Goal: Task Accomplishment & Management: Use online tool/utility

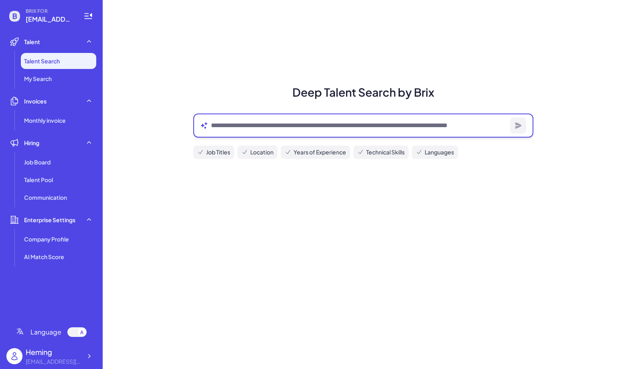
click at [252, 123] on textarea at bounding box center [359, 126] width 296 height 10
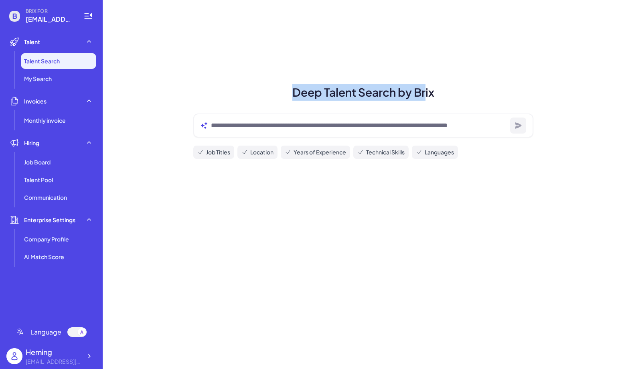
drag, startPoint x: 282, startPoint y: 97, endPoint x: 429, endPoint y: 89, distance: 146.9
click at [429, 89] on h1 "Deep Talent Search by Brix" at bounding box center [363, 92] width 359 height 17
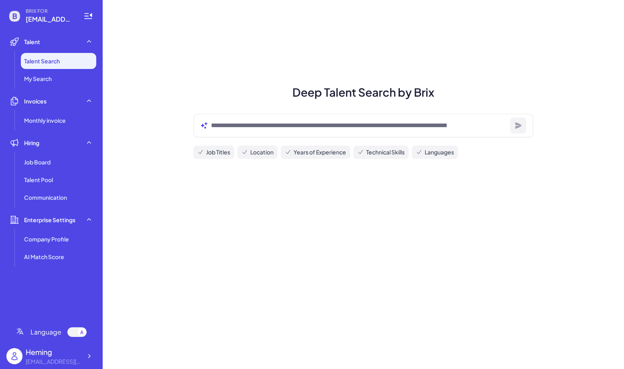
click at [236, 119] on div at bounding box center [363, 125] width 340 height 24
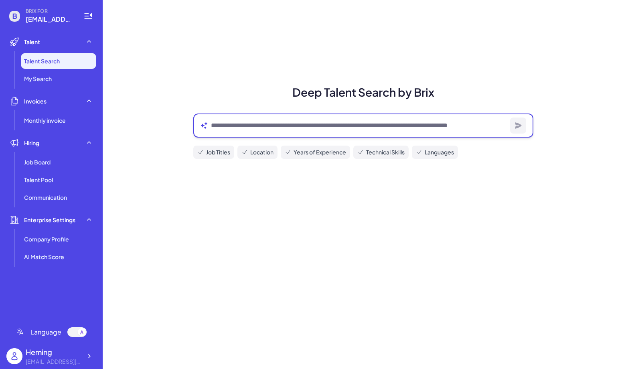
click at [236, 126] on textarea at bounding box center [359, 126] width 296 height 10
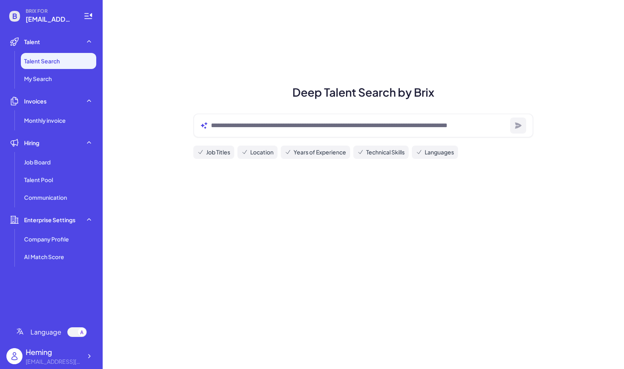
click at [236, 94] on h1 "Deep Talent Search by Brix" at bounding box center [363, 92] width 359 height 17
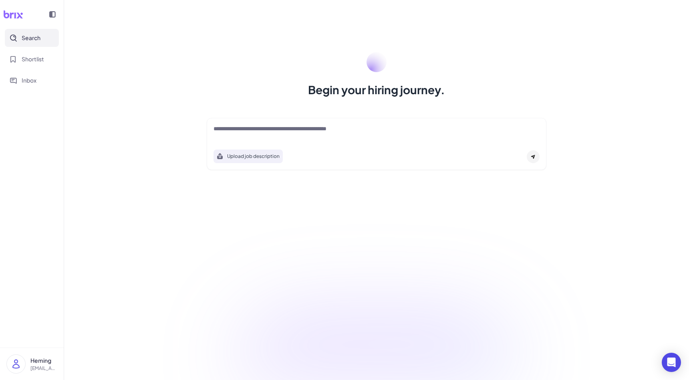
click at [307, 135] on div at bounding box center [377, 133] width 326 height 16
click at [299, 130] on textarea at bounding box center [377, 130] width 326 height 10
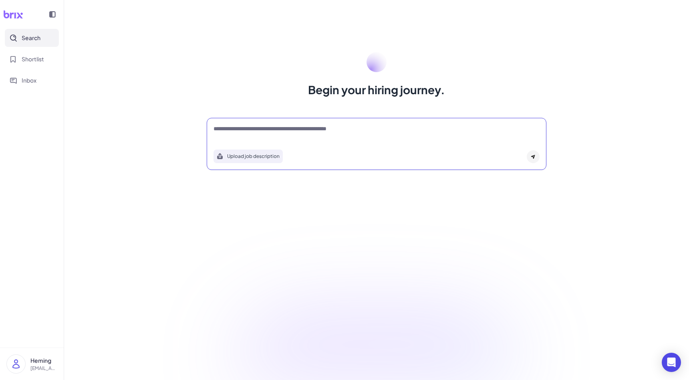
type textarea "*"
type textarea "*********"
type textarea "*"
type textarea "**********"
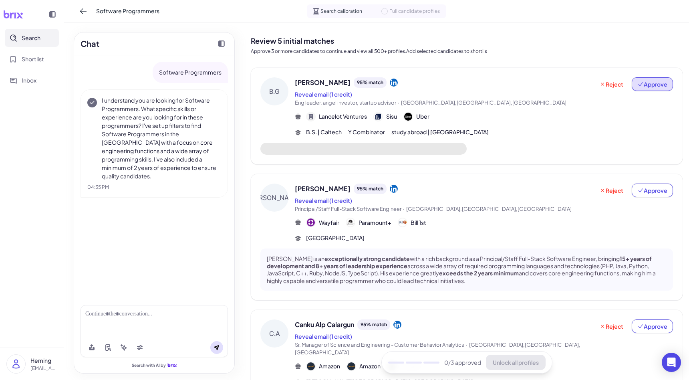
click at [668, 84] on button "Approve" at bounding box center [652, 84] width 41 height 14
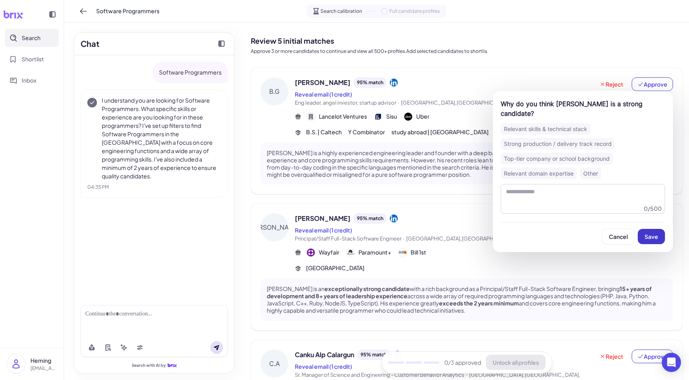
click at [650, 232] on button "Save" at bounding box center [651, 236] width 27 height 15
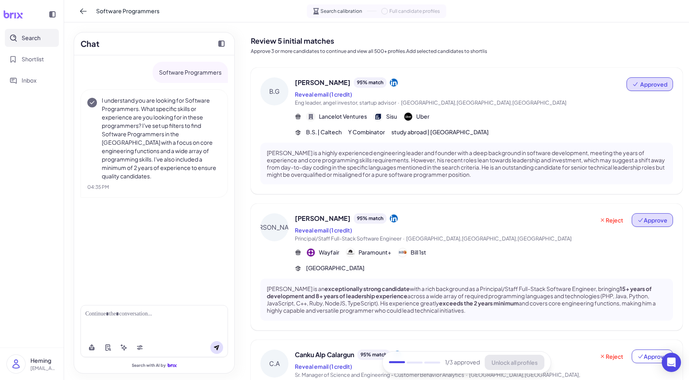
click at [653, 218] on span "Approve" at bounding box center [653, 220] width 30 height 8
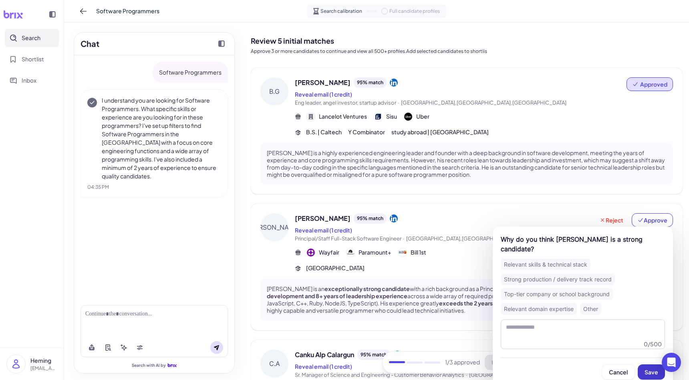
click at [644, 364] on button "Save" at bounding box center [651, 371] width 27 height 15
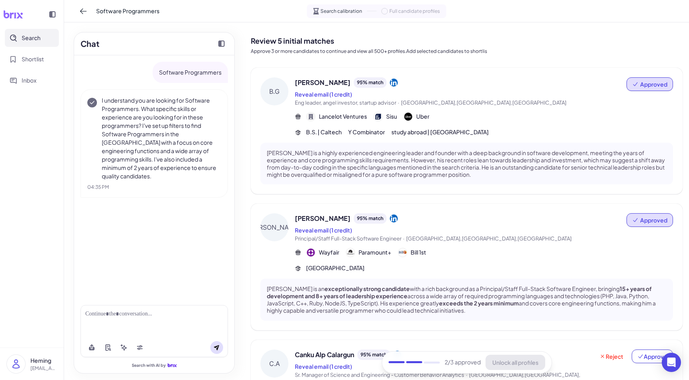
scroll to position [20, 0]
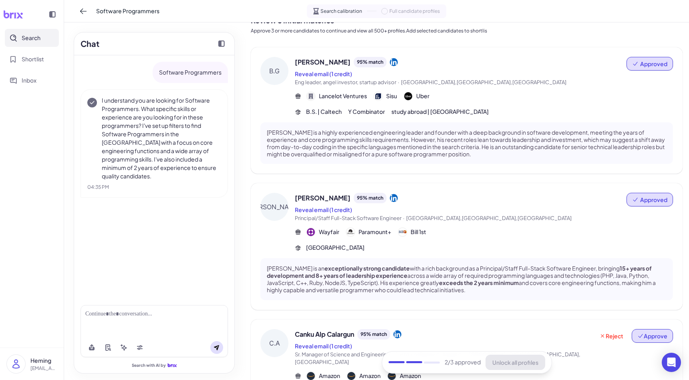
click at [640, 334] on icon at bounding box center [641, 336] width 6 height 6
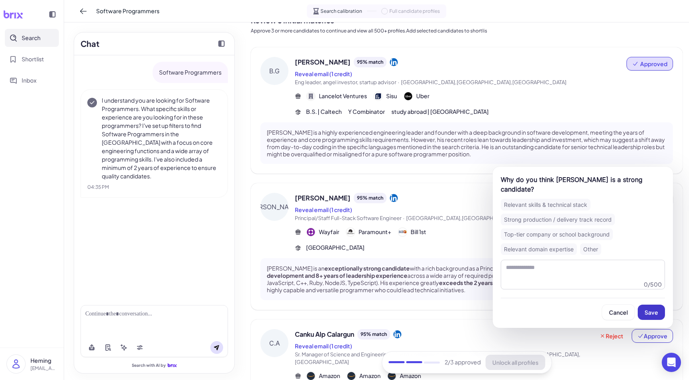
click at [647, 309] on span "Save" at bounding box center [652, 312] width 14 height 7
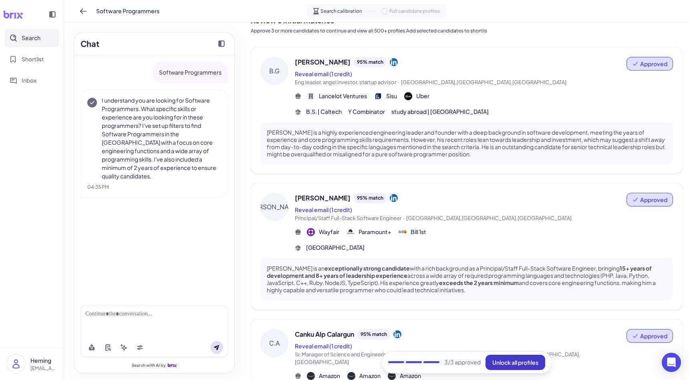
click at [509, 362] on span "Unlock all profiles" at bounding box center [516, 362] width 46 height 7
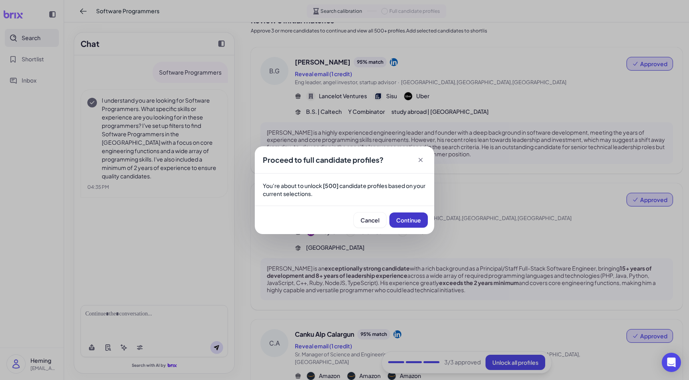
click at [411, 222] on span "Continue" at bounding box center [408, 219] width 25 height 7
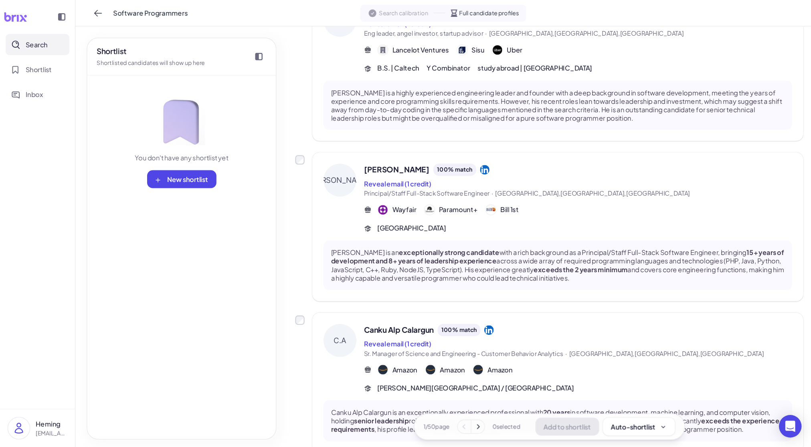
scroll to position [99, 0]
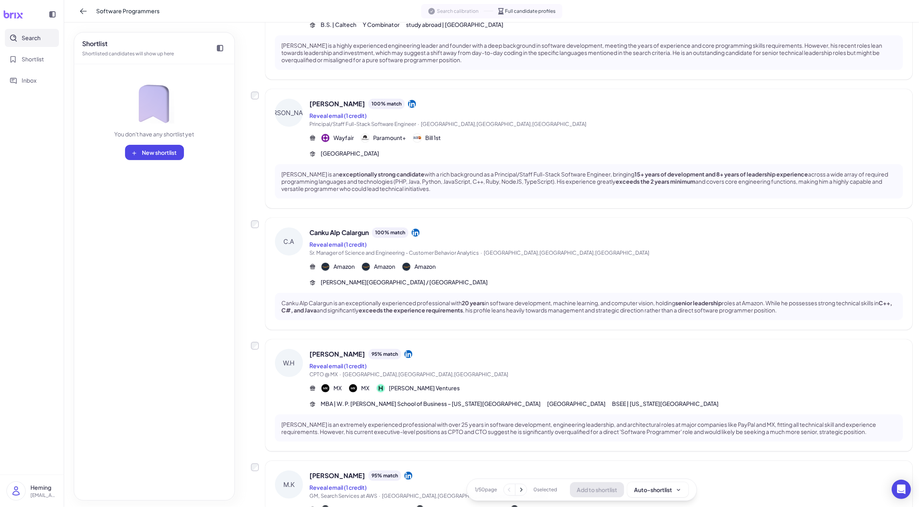
scroll to position [147, 0]
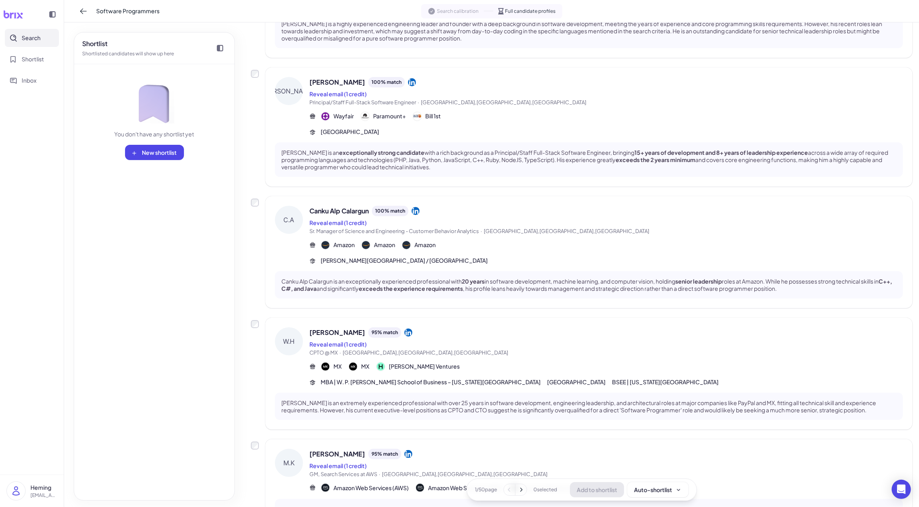
click at [521, 380] on icon at bounding box center [521, 489] width 8 height 8
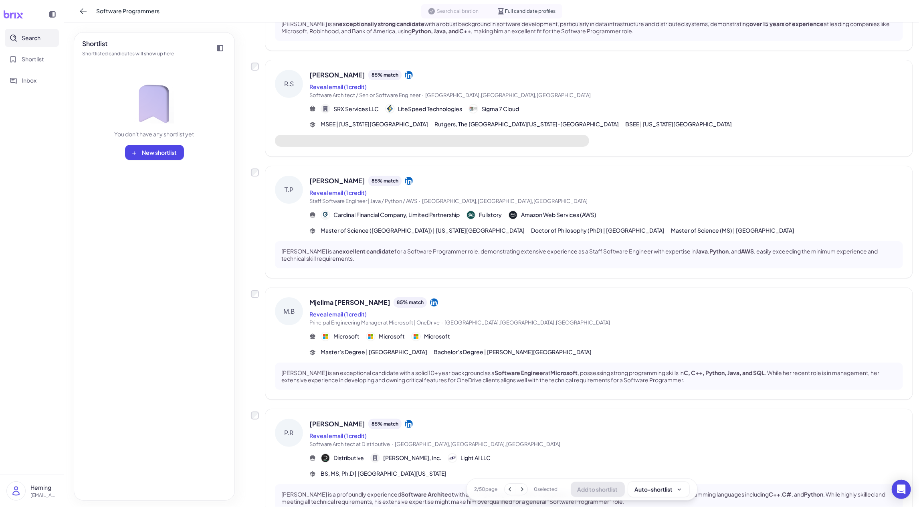
click at [521, 380] on icon at bounding box center [522, 489] width 8 height 8
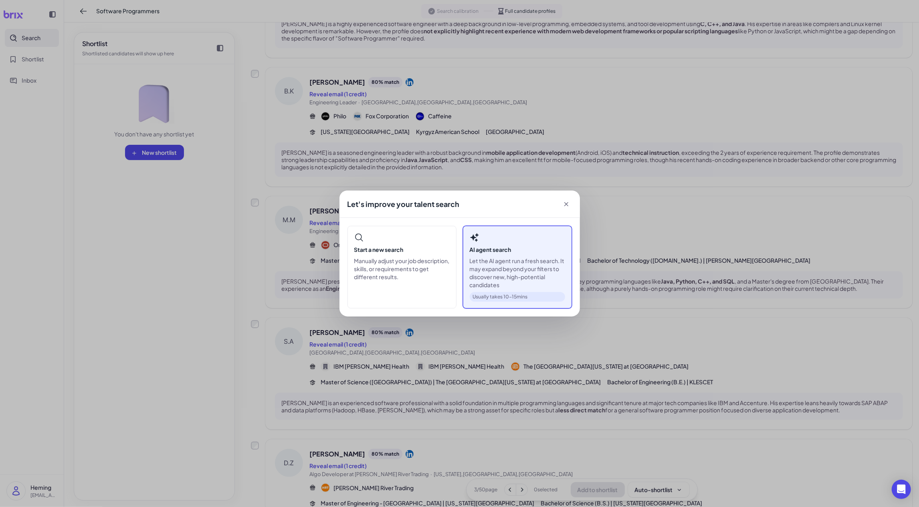
click at [515, 260] on p "Let the AI agent run a fresh search. It may expand beyond your filters to disco…" at bounding box center [517, 272] width 95 height 32
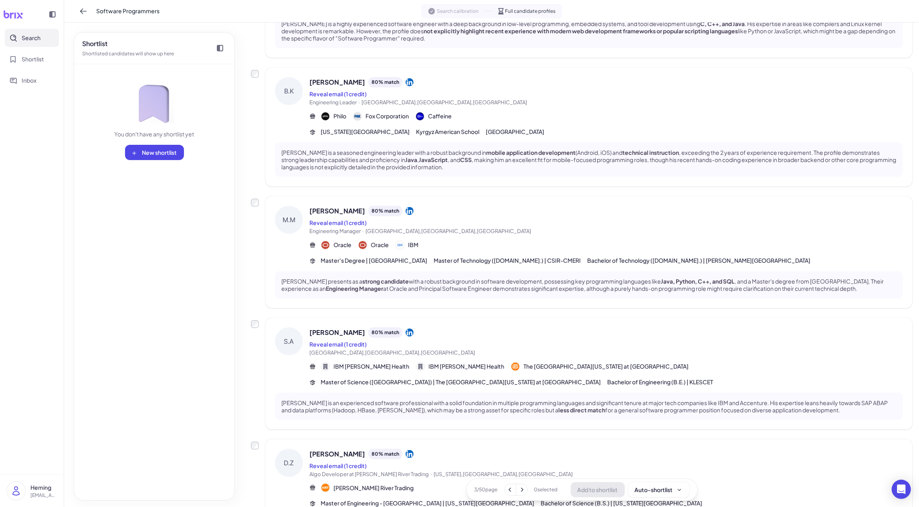
click at [518, 380] on icon at bounding box center [522, 489] width 8 height 8
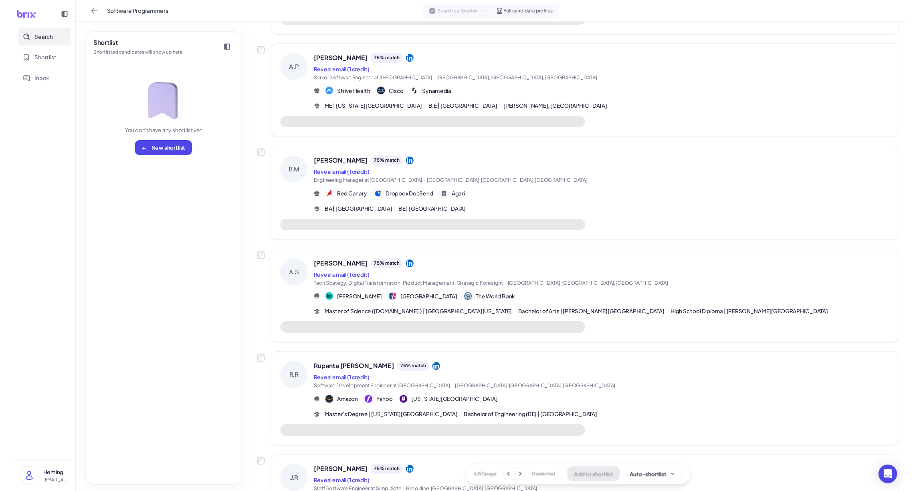
scroll to position [0, 0]
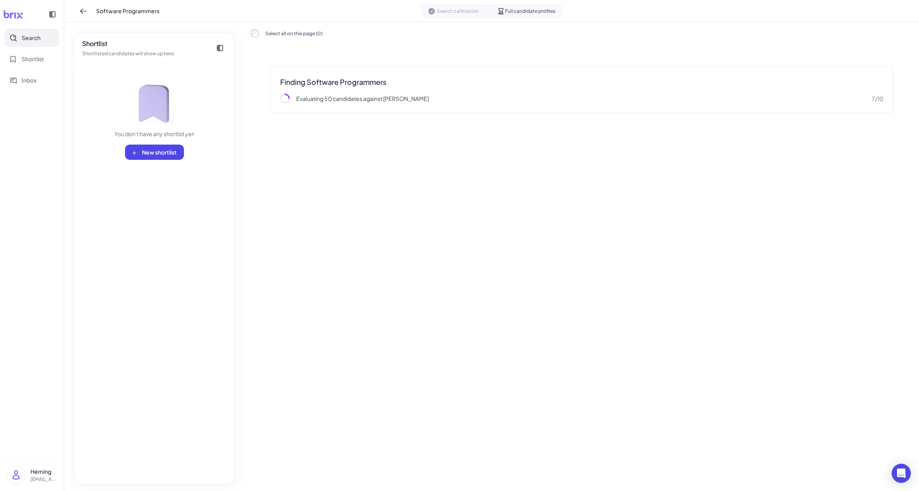
click at [430, 187] on div "Select all on this page ( 0 ) Finding Software Programmers Evaluating 50 candid…" at bounding box center [582, 257] width 662 height 456
drag, startPoint x: 872, startPoint y: 97, endPoint x: 885, endPoint y: 100, distance: 13.5
click at [689, 100] on div "Finding Software Programmers Evaluating 50 candidates against rubric 7 / 10" at bounding box center [581, 90] width 623 height 47
click at [689, 103] on div "Finding Software Programmers Evaluating 50 candidates against rubric 7 / 10" at bounding box center [581, 90] width 623 height 47
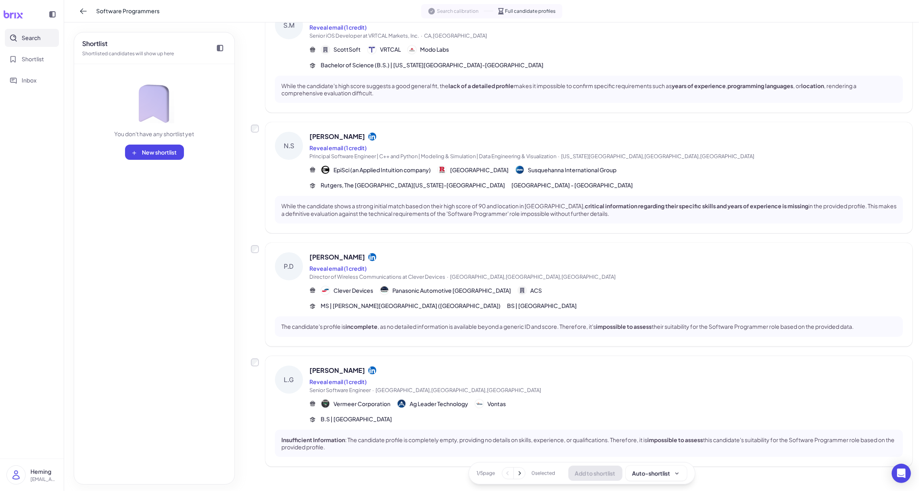
click at [518, 380] on icon at bounding box center [519, 474] width 8 height 8
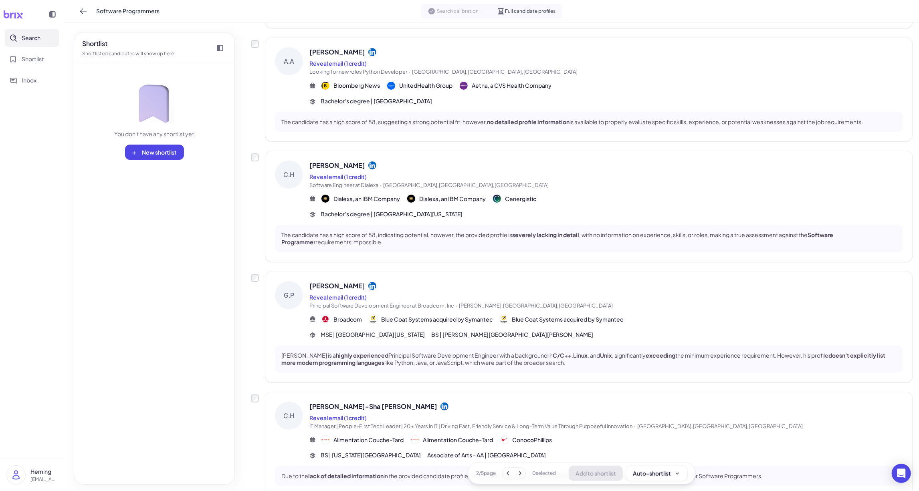
click at [518, 380] on icon at bounding box center [520, 474] width 8 height 8
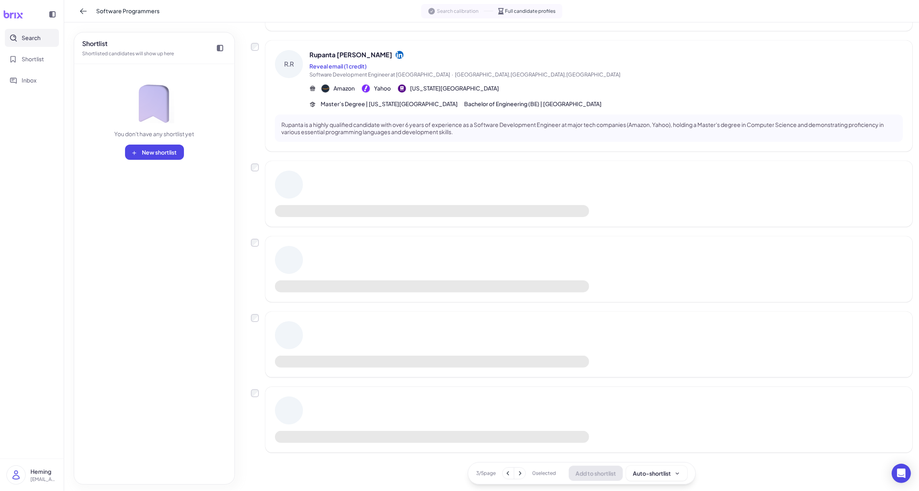
scroll to position [582, 0]
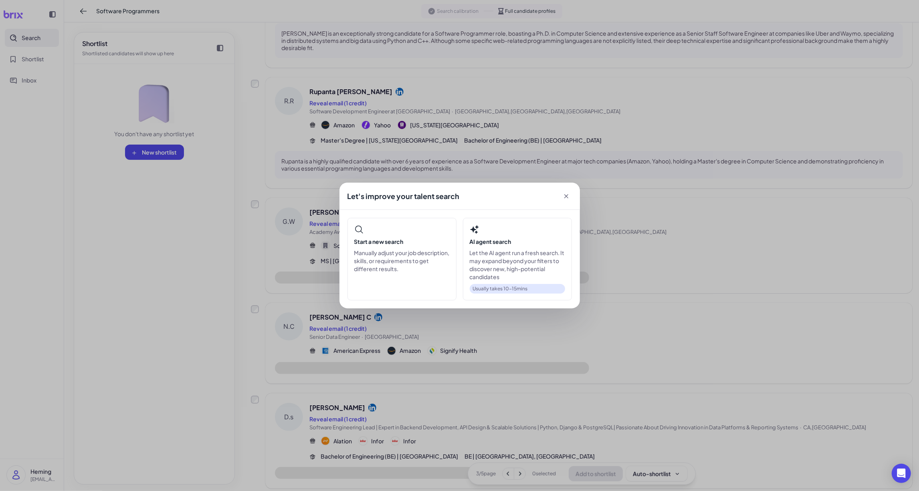
click at [519, 380] on div "Let's improve your talent search Start a new search Manually adjust your job de…" at bounding box center [459, 245] width 919 height 491
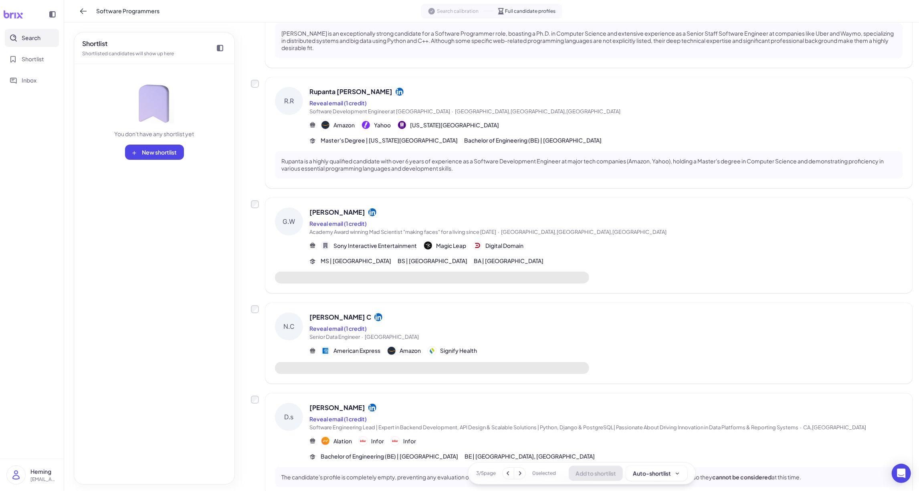
click at [516, 380] on icon at bounding box center [520, 474] width 8 height 8
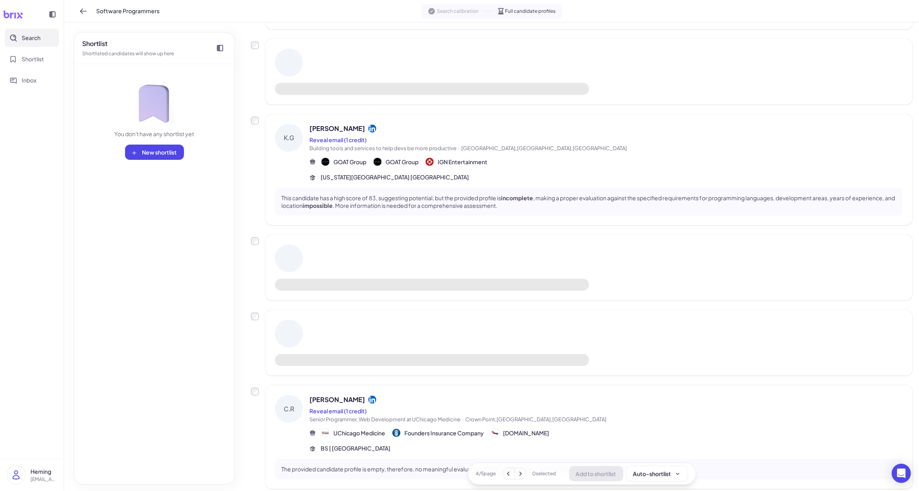
click at [516, 380] on icon at bounding box center [520, 474] width 8 height 8
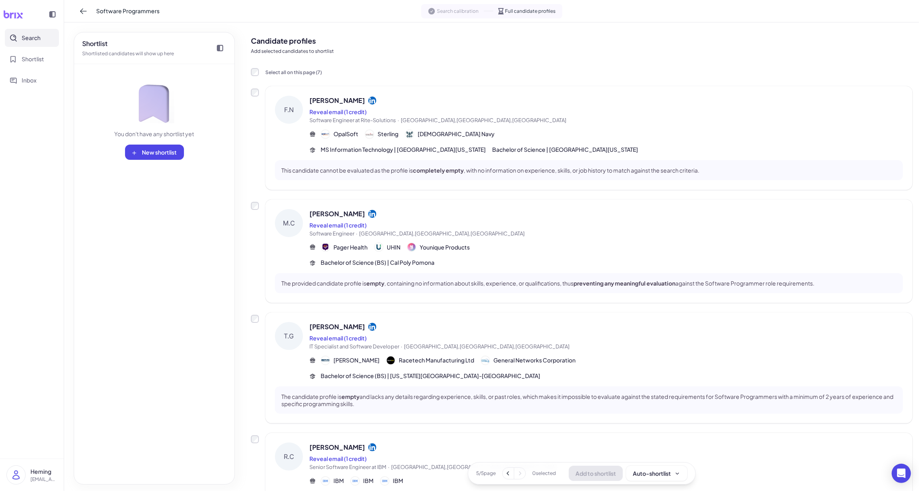
scroll to position [0, 0]
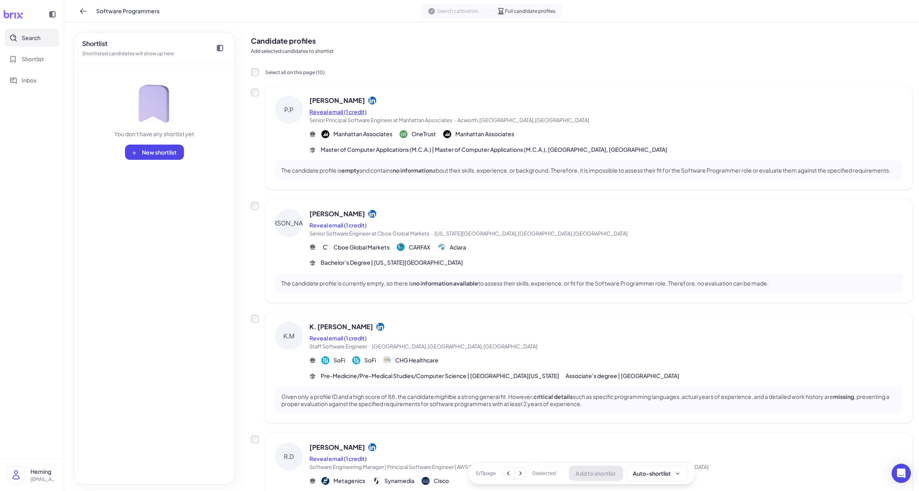
click at [361, 108] on button "Reveal email (1 credit)" at bounding box center [337, 112] width 57 height 8
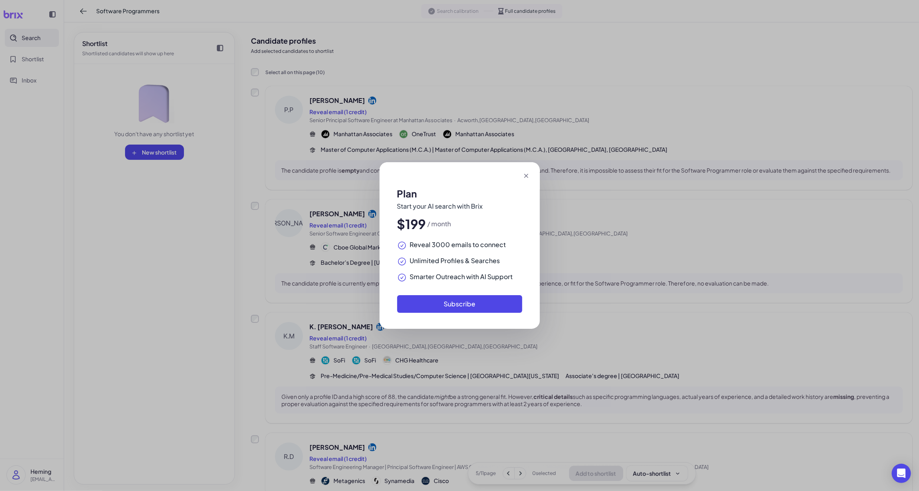
click at [531, 170] on div at bounding box center [460, 175] width 160 height 27
click at [526, 174] on icon at bounding box center [526, 176] width 8 height 8
